Goal: Use online tool/utility: Utilize a website feature to perform a specific function

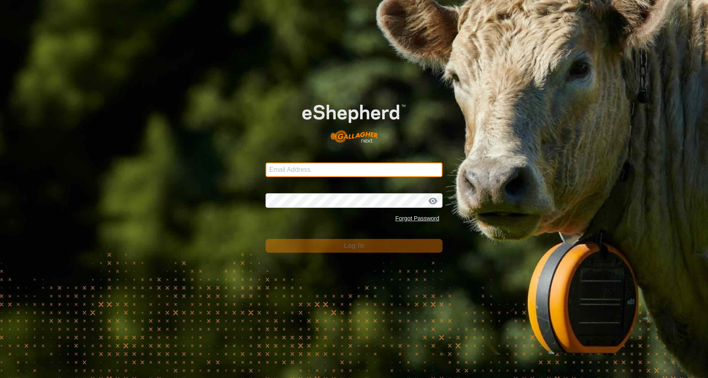
click at [331, 170] on input "Email Address" at bounding box center [353, 169] width 177 height 15
type input "[EMAIL_ADDRESS][DOMAIN_NAME]"
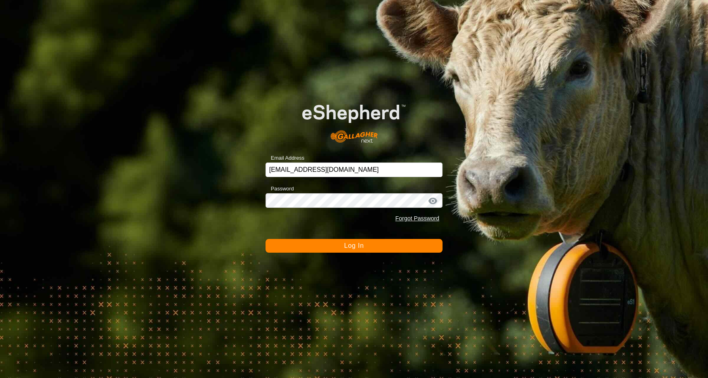
click at [335, 248] on button "Log In" at bounding box center [353, 246] width 177 height 14
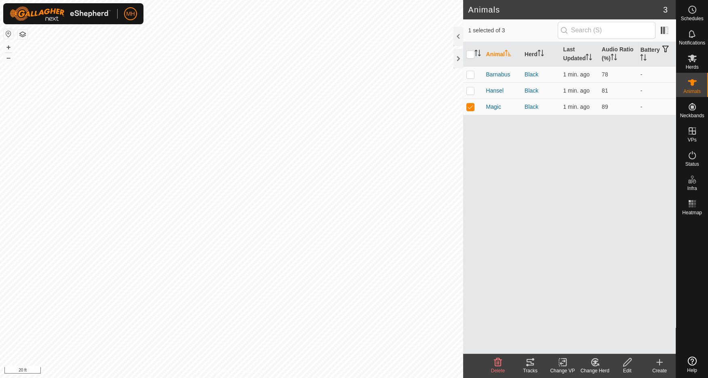
click at [527, 366] on icon at bounding box center [527, 365] width 2 height 2
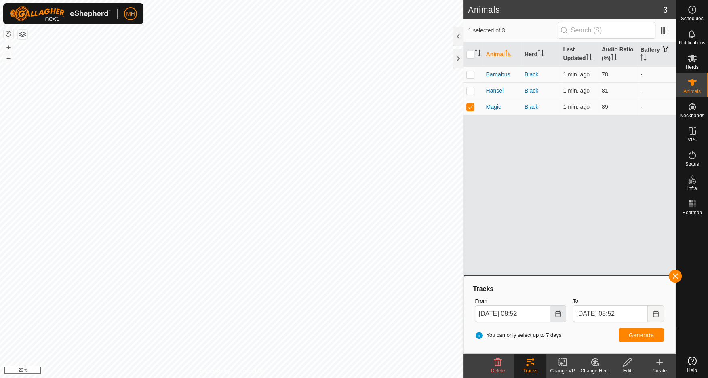
click at [559, 311] on icon "Choose Date" at bounding box center [558, 313] width 6 height 6
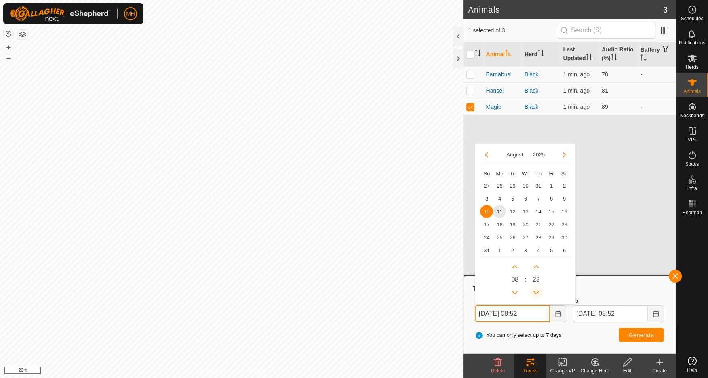
click at [537, 292] on icon "Previous Minute" at bounding box center [536, 292] width 6 height 3
click at [537, 292] on button "Previous Minute" at bounding box center [536, 292] width 13 height 13
click at [538, 293] on span "Previous Minute" at bounding box center [538, 293] width 0 height 0
click at [537, 292] on button "Previous Minute" at bounding box center [536, 292] width 13 height 13
click at [514, 292] on button "Previous Hour" at bounding box center [514, 292] width 13 height 13
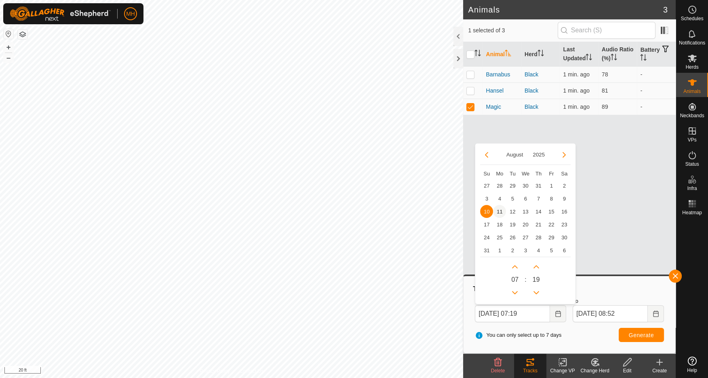
click at [500, 210] on span "11" at bounding box center [499, 211] width 13 height 13
type input "[DATE] 07:19"
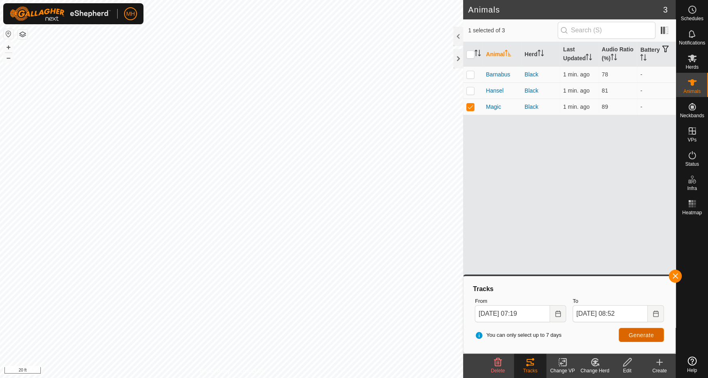
click at [640, 336] on span "Generate" at bounding box center [641, 335] width 25 height 6
click at [473, 111] on td at bounding box center [472, 107] width 19 height 16
checkbox input "false"
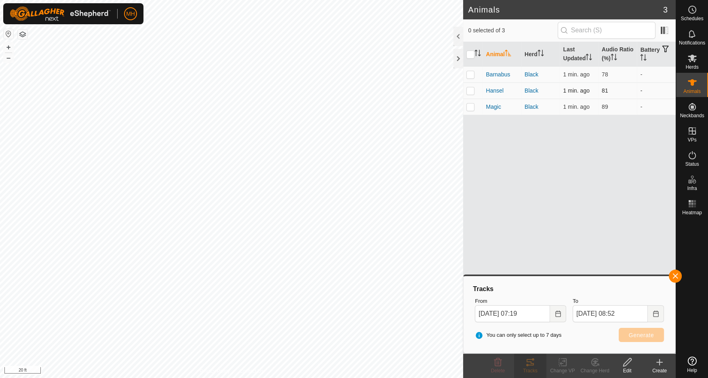
click at [469, 90] on p-checkbox at bounding box center [470, 90] width 8 height 6
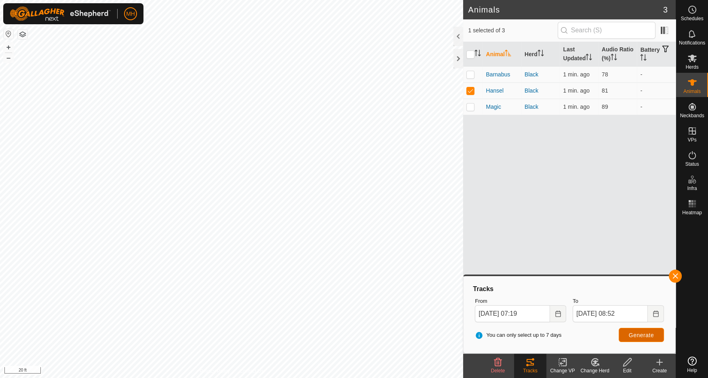
click at [648, 336] on span "Generate" at bounding box center [641, 335] width 25 height 6
drag, startPoint x: 472, startPoint y: 92, endPoint x: 471, endPoint y: 85, distance: 7.1
click at [472, 91] on p-checkbox at bounding box center [470, 90] width 8 height 6
checkbox input "false"
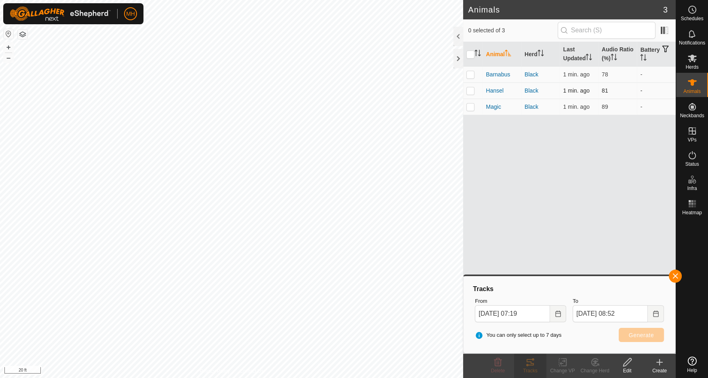
drag, startPoint x: 471, startPoint y: 74, endPoint x: 474, endPoint y: 84, distance: 10.1
click at [471, 74] on p-checkbox at bounding box center [470, 74] width 8 height 6
checkbox input "true"
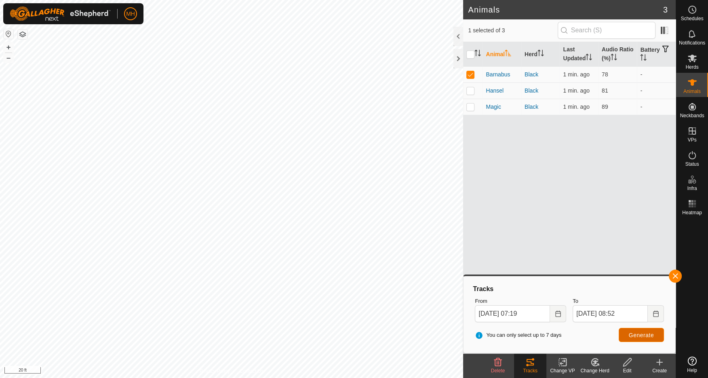
click at [639, 335] on span "Generate" at bounding box center [641, 335] width 25 height 6
